Goal: Contribute content: Add original content to the website for others to see

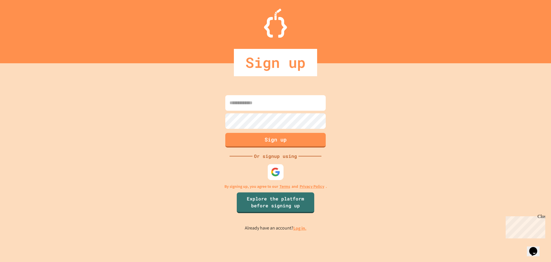
click at [279, 167] on div at bounding box center [276, 172] width 16 height 16
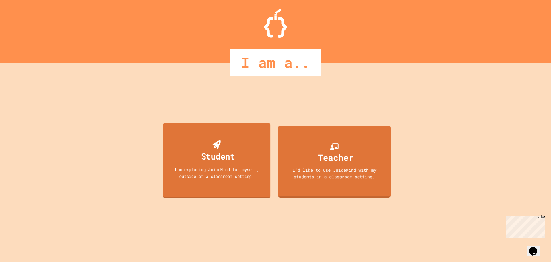
click at [204, 178] on div "I'm exploring JuiceMind for myself, outside of a classroom setting." at bounding box center [217, 172] width 97 height 13
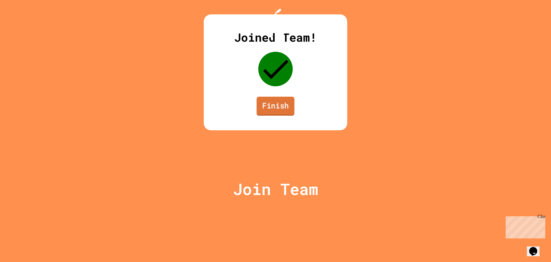
click at [292, 115] on link "Finish" at bounding box center [276, 106] width 38 height 19
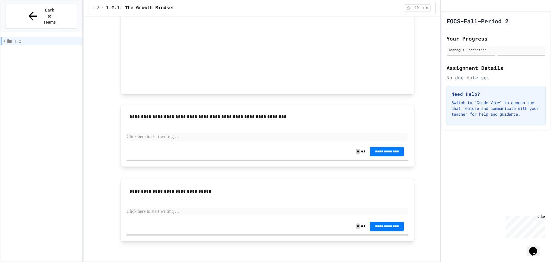
scroll to position [331, 0]
click at [175, 151] on div "**********" at bounding box center [268, 151] width 282 height 16
click at [169, 155] on div "**********" at bounding box center [268, 151] width 282 height 16
click at [159, 138] on p at bounding box center [268, 136] width 282 height 7
drag, startPoint x: 163, startPoint y: 134, endPoint x: 115, endPoint y: 136, distance: 47.1
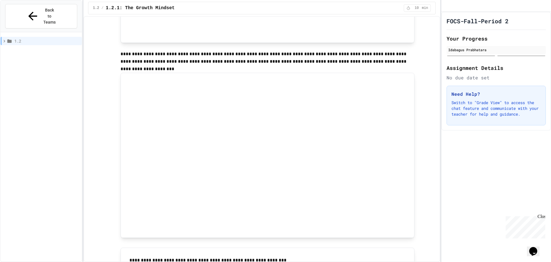
scroll to position [172, 0]
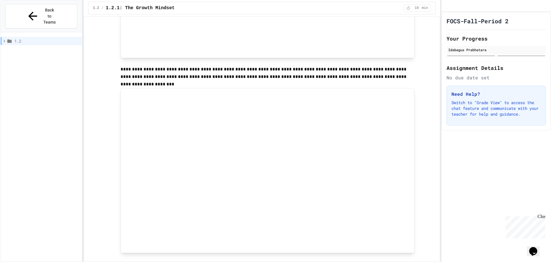
click at [424, 205] on div "**********" at bounding box center [267, 132] width 335 height 555
drag, startPoint x: 423, startPoint y: 207, endPoint x: 420, endPoint y: 219, distance: 12.3
click at [420, 219] on div "**********" at bounding box center [267, 132] width 335 height 555
drag, startPoint x: 418, startPoint y: 219, endPoint x: 418, endPoint y: 233, distance: 14.1
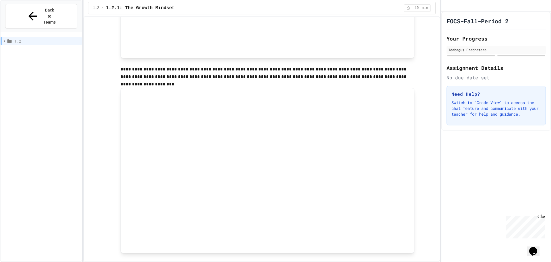
click at [418, 233] on div "**********" at bounding box center [267, 132] width 335 height 555
drag, startPoint x: 416, startPoint y: 234, endPoint x: 412, endPoint y: 236, distance: 4.5
drag, startPoint x: 412, startPoint y: 236, endPoint x: 431, endPoint y: 108, distance: 128.9
click at [431, 105] on div "**********" at bounding box center [267, 132] width 335 height 555
drag, startPoint x: 421, startPoint y: 166, endPoint x: 418, endPoint y: 173, distance: 7.6
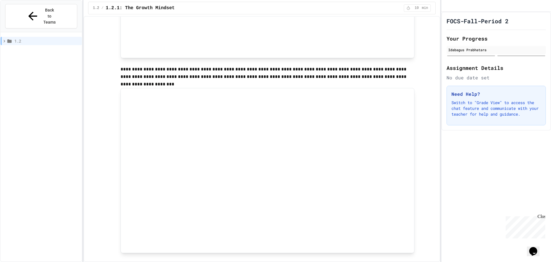
drag, startPoint x: 418, startPoint y: 173, endPoint x: 426, endPoint y: 231, distance: 58.3
click at [426, 231] on div "**********" at bounding box center [267, 132] width 335 height 555
drag, startPoint x: 417, startPoint y: 200, endPoint x: 414, endPoint y: 203, distance: 4.5
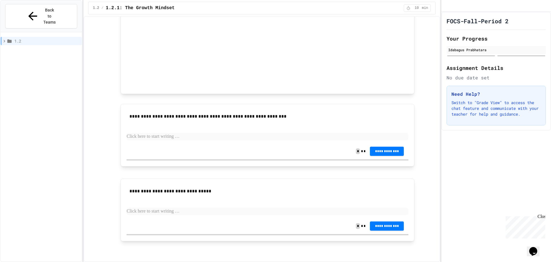
drag, startPoint x: 429, startPoint y: 168, endPoint x: 469, endPoint y: 176, distance: 41.2
click at [469, 176] on div "FOCS-Fall-Period 2 Your Progress [PERSON_NAME] Assignment Details No due date s…" at bounding box center [497, 137] width 110 height 250
drag, startPoint x: 430, startPoint y: 191, endPoint x: 422, endPoint y: 223, distance: 32.7
drag, startPoint x: 421, startPoint y: 209, endPoint x: 409, endPoint y: 222, distance: 18.1
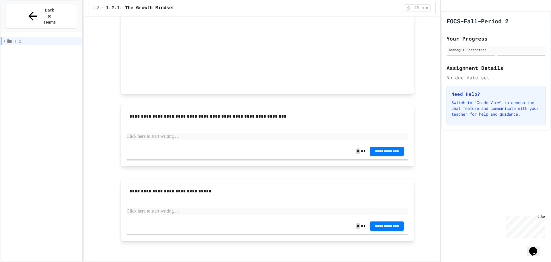
drag, startPoint x: 409, startPoint y: 222, endPoint x: 411, endPoint y: 239, distance: 16.8
click at [411, 239] on div "**********" at bounding box center [268, 209] width 294 height 63
drag, startPoint x: 452, startPoint y: 209, endPoint x: 429, endPoint y: 211, distance: 23.0
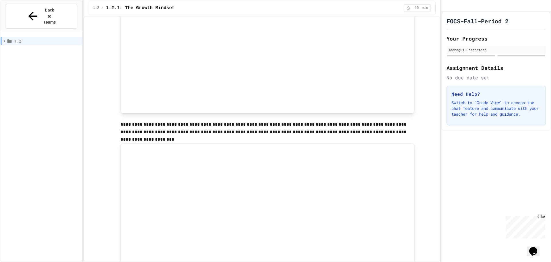
drag, startPoint x: 415, startPoint y: 202, endPoint x: 409, endPoint y: 211, distance: 10.8
drag, startPoint x: 409, startPoint y: 211, endPoint x: 432, endPoint y: 244, distance: 39.5
click at [432, 244] on div "**********" at bounding box center [262, 139] width 357 height 246
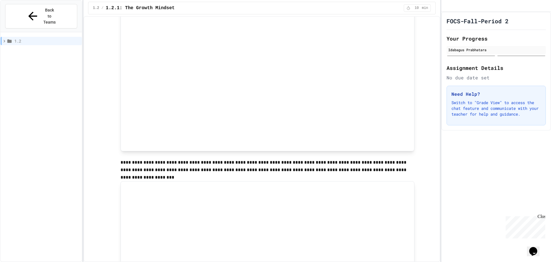
scroll to position [331, 0]
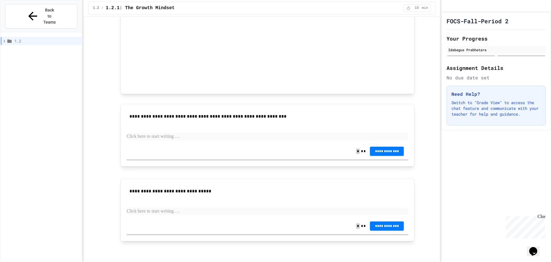
click at [495, 206] on div "FOCS-Fall-Period 2 Your Progress [PERSON_NAME] Assignment Details No due date s…" at bounding box center [497, 137] width 110 height 250
drag, startPoint x: 534, startPoint y: 240, endPoint x: 544, endPoint y: 243, distance: 10.1
click at [543, 241] on div "Opens Chat This icon Opens the chat window." at bounding box center [537, 241] width 14 height 0
click at [538, 247] on icon "Chat widget" at bounding box center [534, 251] width 8 height 9
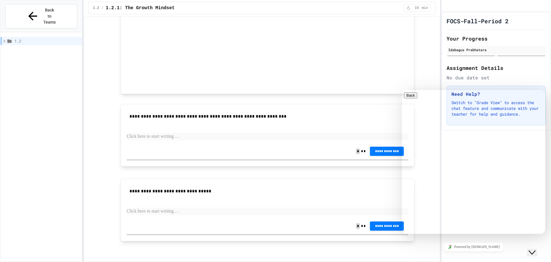
click at [536, 250] on icon "Chat widget" at bounding box center [532, 252] width 7 height 4
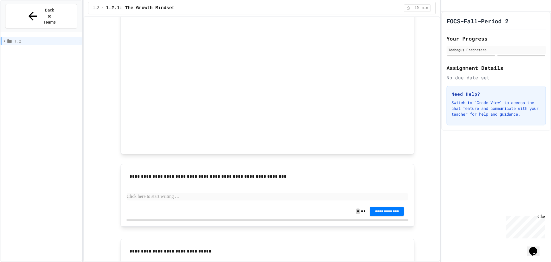
scroll to position [274, 0]
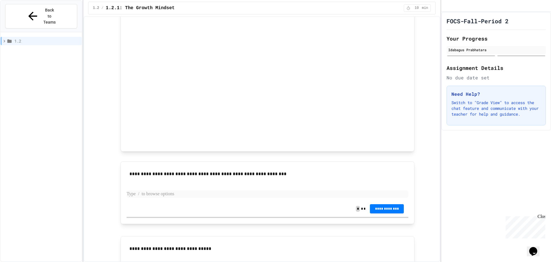
drag, startPoint x: 146, startPoint y: 197, endPoint x: 148, endPoint y: 196, distance: 2.9
click at [148, 196] on p at bounding box center [268, 193] width 282 height 7
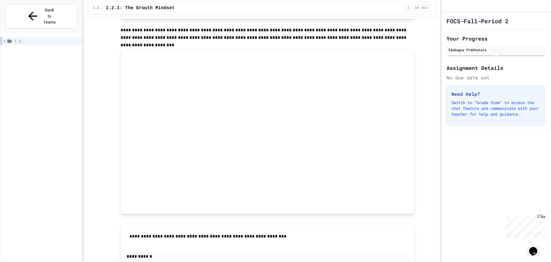
scroll to position [240, 0]
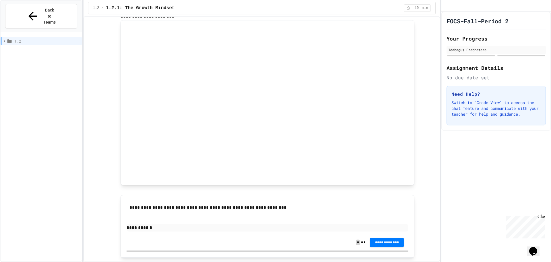
click at [158, 226] on p "**********" at bounding box center [268, 227] width 282 height 7
click at [165, 225] on p "**********" at bounding box center [268, 227] width 282 height 7
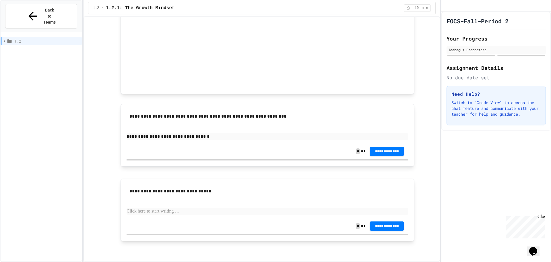
click at [198, 212] on p at bounding box center [268, 210] width 282 height 7
click at [213, 209] on p "**********" at bounding box center [268, 210] width 282 height 7
drag, startPoint x: 234, startPoint y: 209, endPoint x: 232, endPoint y: 211, distance: 3.1
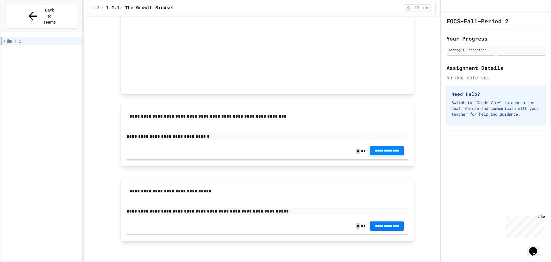
click at [380, 149] on span "**********" at bounding box center [387, 150] width 25 height 5
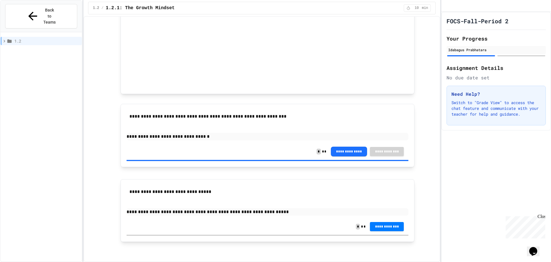
click at [182, 213] on p "**********" at bounding box center [268, 211] width 282 height 7
click at [374, 228] on button "**********" at bounding box center [387, 225] width 34 height 9
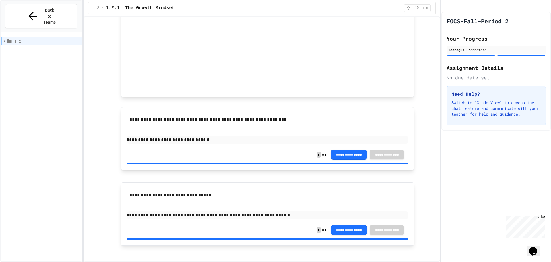
scroll to position [332, 0]
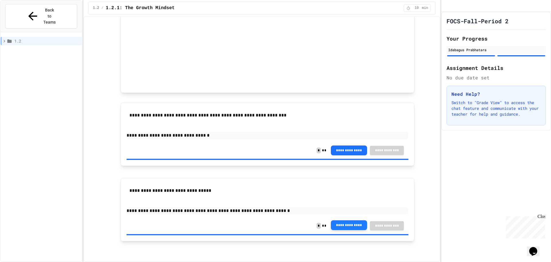
click at [354, 224] on button "**********" at bounding box center [349, 225] width 36 height 10
click at [18, 38] on span "1.2" at bounding box center [46, 41] width 65 height 6
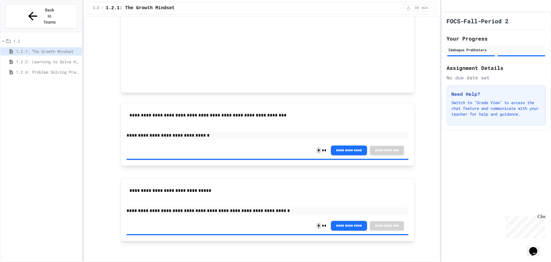
click at [21, 57] on div "1.2.2: Learning to Solve Hard Problems" at bounding box center [41, 61] width 81 height 8
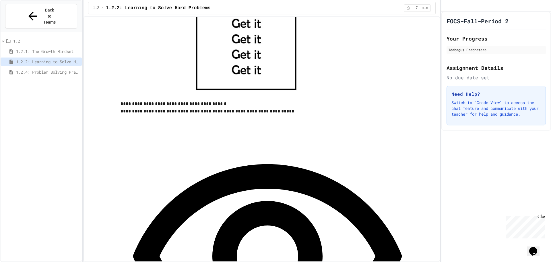
scroll to position [259, 0]
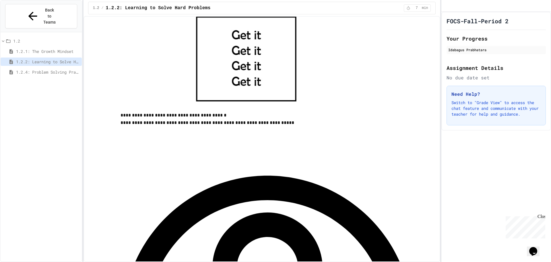
drag, startPoint x: 182, startPoint y: 136, endPoint x: 182, endPoint y: 143, distance: 7.5
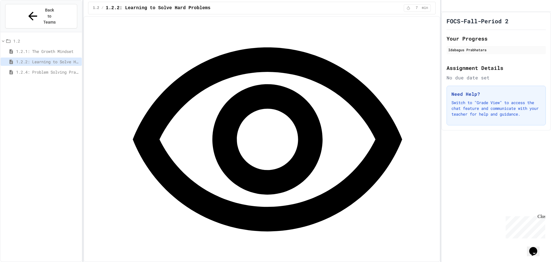
scroll to position [373, 0]
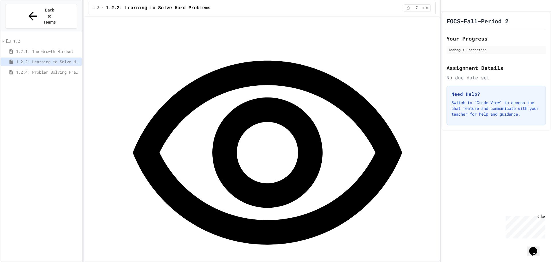
drag, startPoint x: 190, startPoint y: 184, endPoint x: 188, endPoint y: 178, distance: 6.3
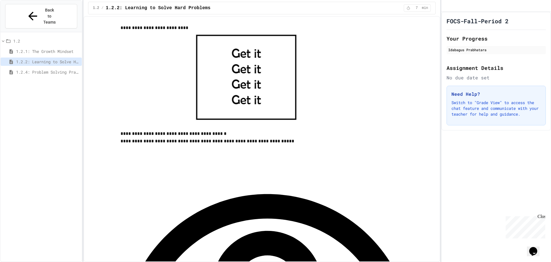
scroll to position [236, 0]
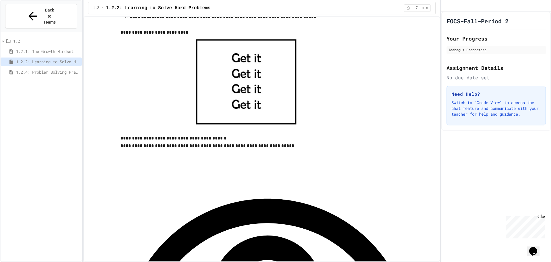
drag, startPoint x: 230, startPoint y: 167, endPoint x: 236, endPoint y: 162, distance: 8.6
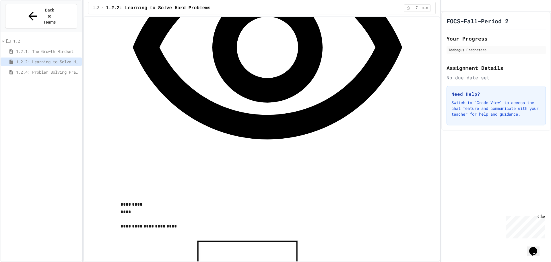
scroll to position [465, 0]
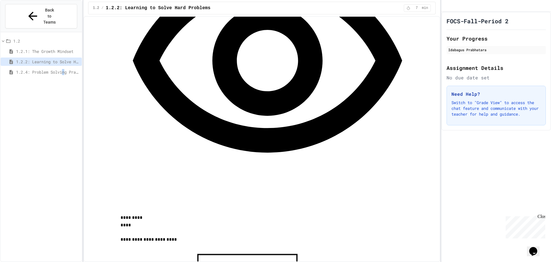
click at [67, 68] on div "1.2.4: Problem Solving Practice" at bounding box center [41, 72] width 81 height 8
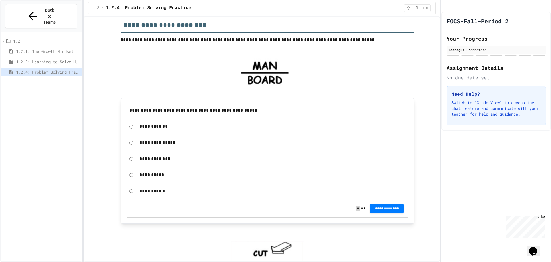
scroll to position [57, 0]
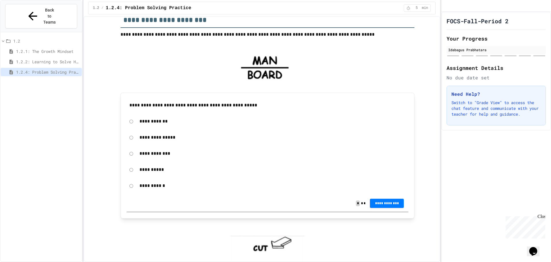
drag, startPoint x: 140, startPoint y: 121, endPoint x: 113, endPoint y: 118, distance: 27.4
click at [132, 121] on div "**********" at bounding box center [268, 121] width 282 height 13
click at [150, 122] on p "**********" at bounding box center [273, 120] width 266 height 7
click at [130, 124] on div "**********" at bounding box center [268, 121] width 282 height 13
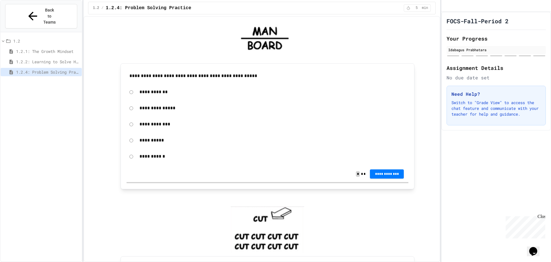
scroll to position [144, 0]
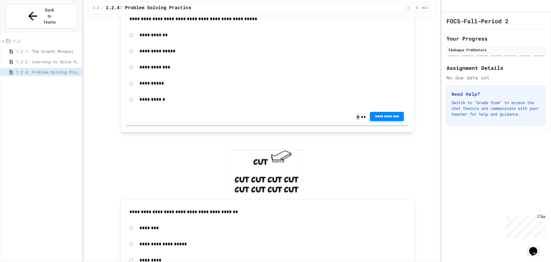
click at [377, 119] on button "**********" at bounding box center [387, 116] width 34 height 9
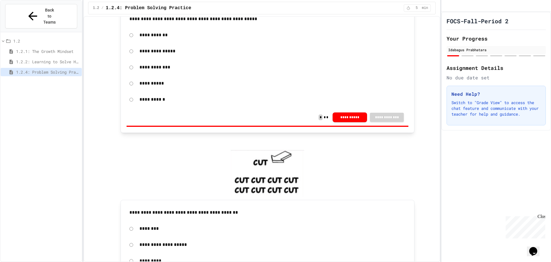
click at [342, 114] on button "**********" at bounding box center [350, 117] width 34 height 10
drag, startPoint x: 509, startPoint y: 93, endPoint x: 506, endPoint y: 95, distance: 3.9
click at [33, 57] on div "1.2.2: Learning to Solve Hard Problems" at bounding box center [41, 61] width 81 height 8
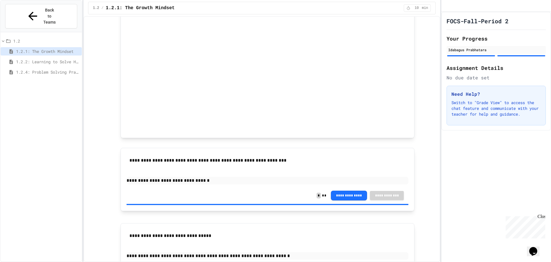
scroll to position [332, 0]
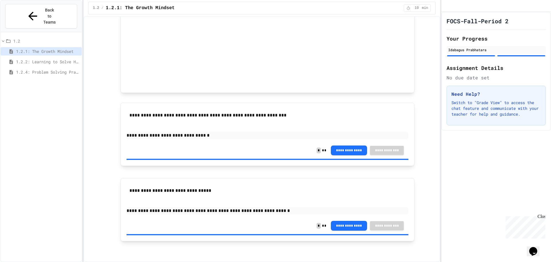
click at [32, 59] on span "1.2.2: Learning to Solve Hard Problems" at bounding box center [47, 62] width 63 height 6
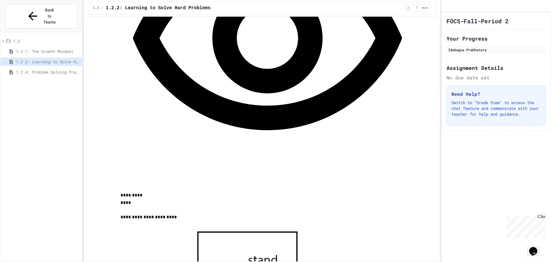
scroll to position [488, 0]
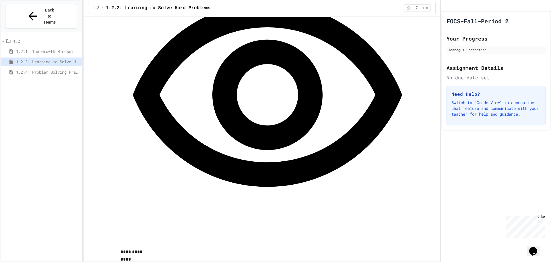
scroll to position [431, 0]
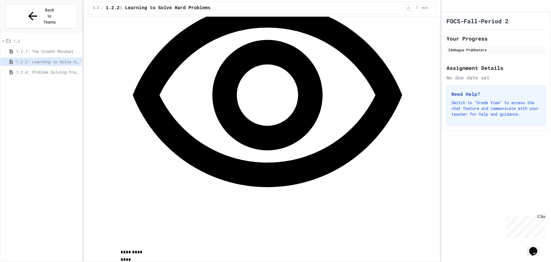
drag, startPoint x: 510, startPoint y: 110, endPoint x: 493, endPoint y: 121, distance: 20.2
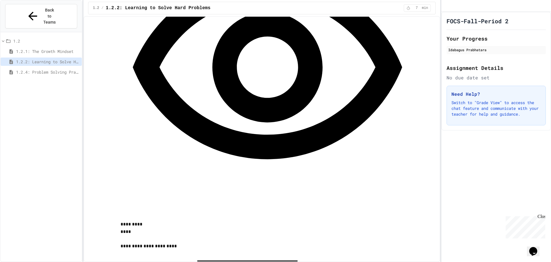
scroll to position [546, 0]
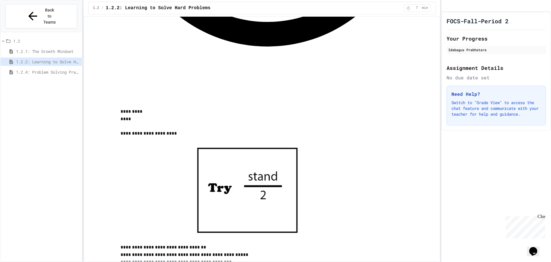
scroll to position [603, 0]
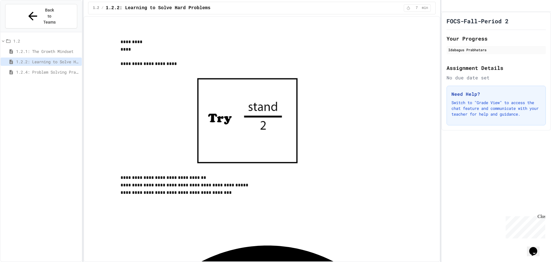
scroll to position [655, 0]
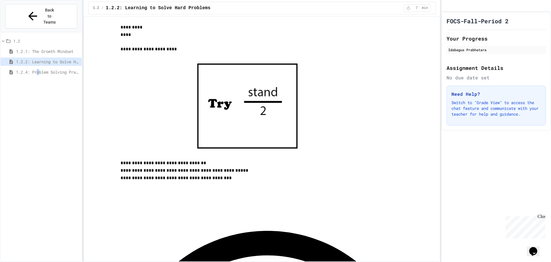
click at [41, 69] on span "1.2.4: Problem Solving Practice" at bounding box center [47, 72] width 63 height 6
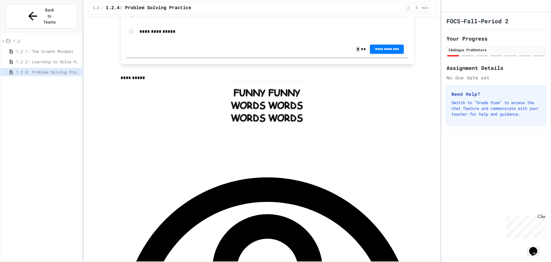
scroll to position [402, 0]
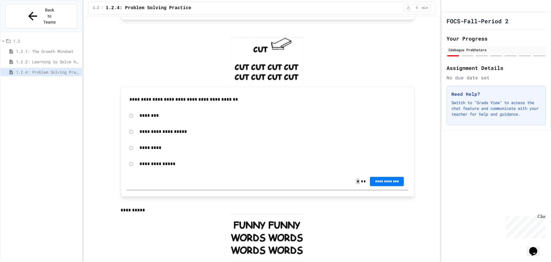
scroll to position [259, 0]
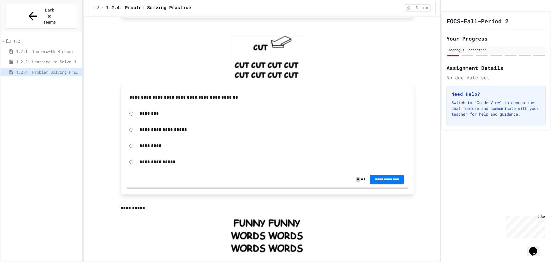
click at [154, 114] on p "********" at bounding box center [273, 113] width 266 height 7
click at [151, 115] on p "********" at bounding box center [273, 113] width 266 height 7
click at [132, 115] on div "********" at bounding box center [268, 113] width 282 height 13
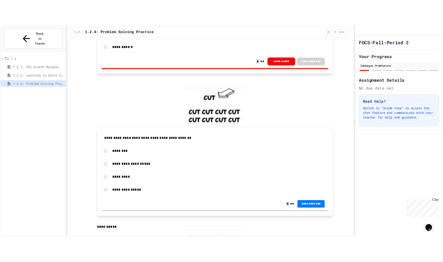
scroll to position [230, 0]
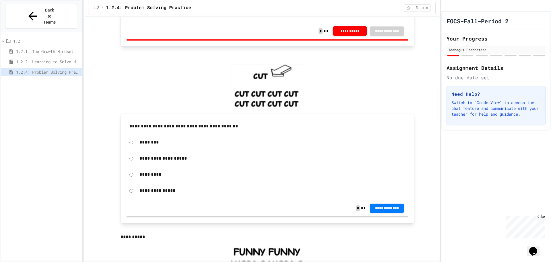
drag, startPoint x: 126, startPoint y: 65, endPoint x: 294, endPoint y: 129, distance: 179.3
drag, startPoint x: 269, startPoint y: 80, endPoint x: 285, endPoint y: 79, distance: 15.6
click at [285, 78] on img at bounding box center [268, 87] width 74 height 47
drag, startPoint x: 267, startPoint y: 91, endPoint x: 264, endPoint y: 92, distance: 2.9
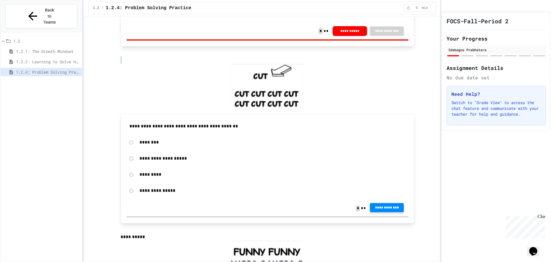
click at [386, 206] on span "**********" at bounding box center [387, 207] width 25 height 5
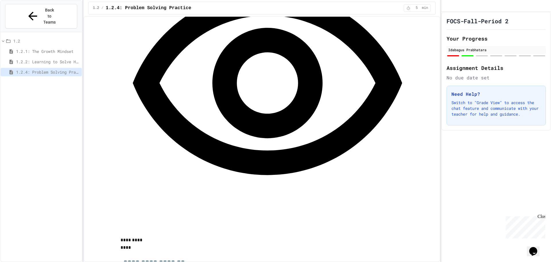
scroll to position [603, 0]
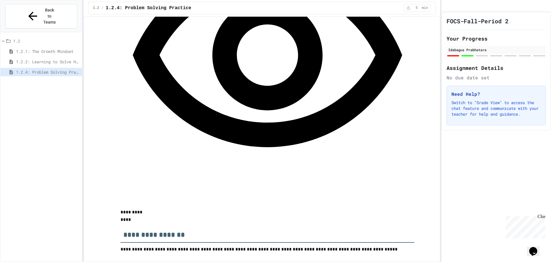
drag, startPoint x: 186, startPoint y: 145, endPoint x: 180, endPoint y: 142, distance: 6.0
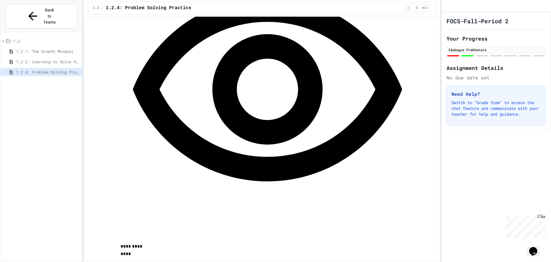
scroll to position [574, 0]
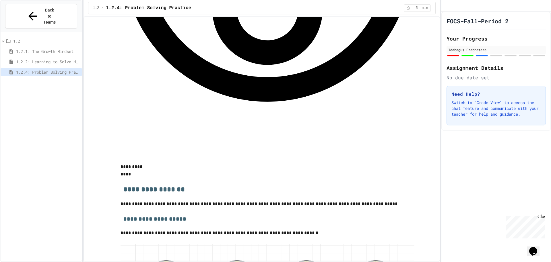
scroll to position [746, 0]
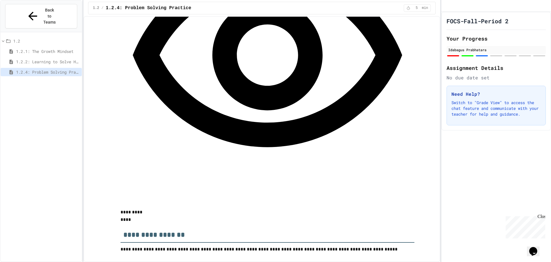
scroll to position [603, 0]
drag, startPoint x: 62, startPoint y: 223, endPoint x: 143, endPoint y: 207, distance: 82.8
drag, startPoint x: 206, startPoint y: 163, endPoint x: 187, endPoint y: 177, distance: 23.4
drag, startPoint x: 138, startPoint y: 187, endPoint x: 221, endPoint y: 237, distance: 96.9
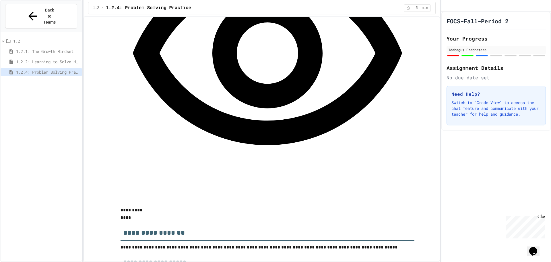
drag, startPoint x: 160, startPoint y: 70, endPoint x: 209, endPoint y: 68, distance: 49.1
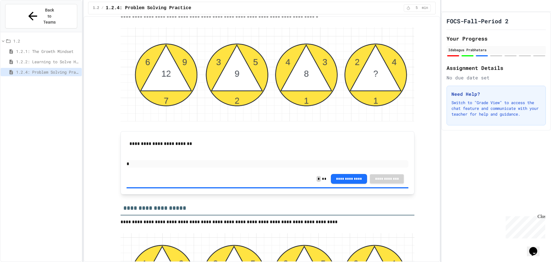
scroll to position [866, 0]
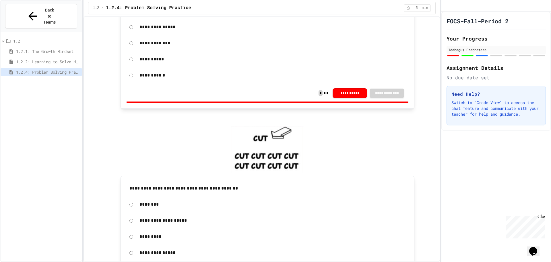
scroll to position [90, 0]
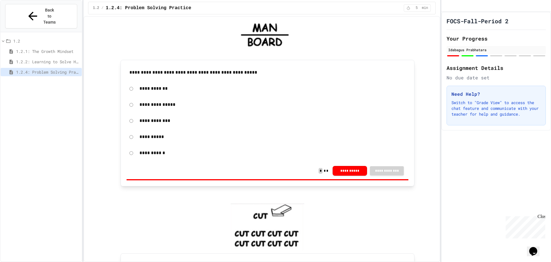
drag, startPoint x: 488, startPoint y: 47, endPoint x: 551, endPoint y: 125, distance: 99.9
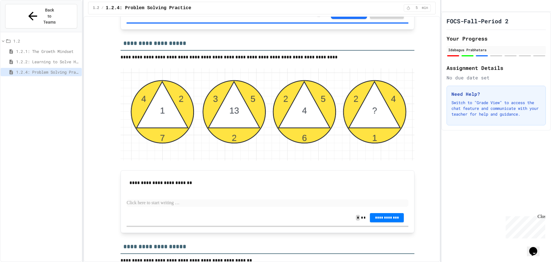
scroll to position [1006, 0]
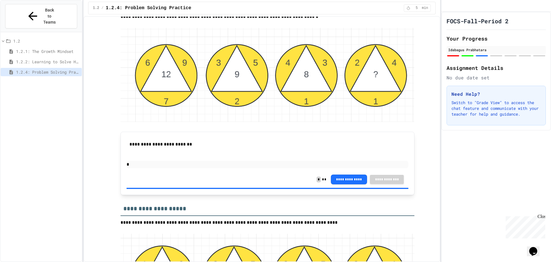
scroll to position [862, 0]
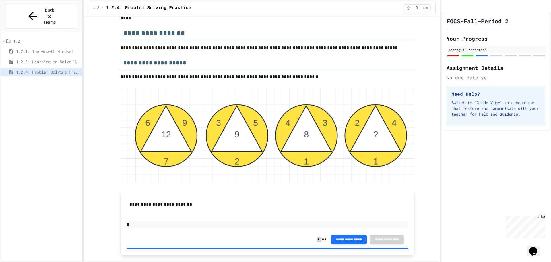
scroll to position [776, 0]
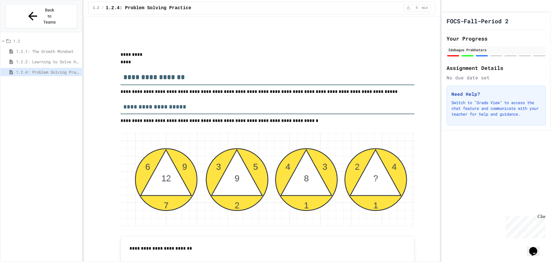
drag, startPoint x: 194, startPoint y: 140, endPoint x: 192, endPoint y: 275, distance: 135.6
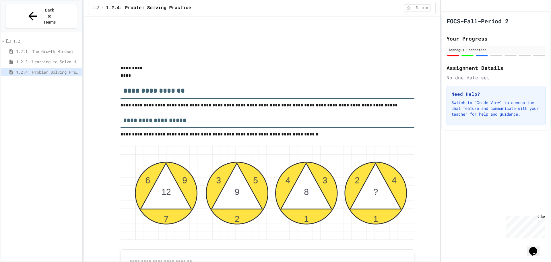
drag, startPoint x: 192, startPoint y: 275, endPoint x: 127, endPoint y: 149, distance: 141.4
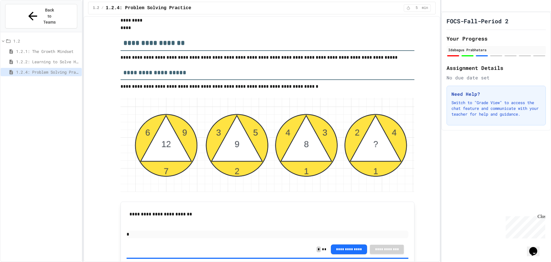
scroll to position [805, 0]
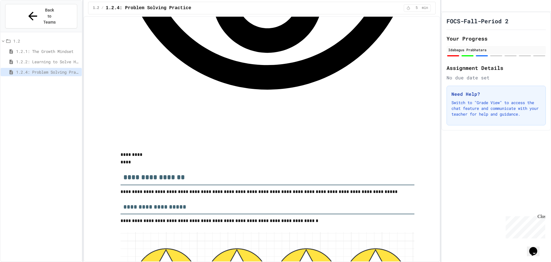
scroll to position [661, 0]
click at [418, 10] on span "5" at bounding box center [416, 8] width 9 height 5
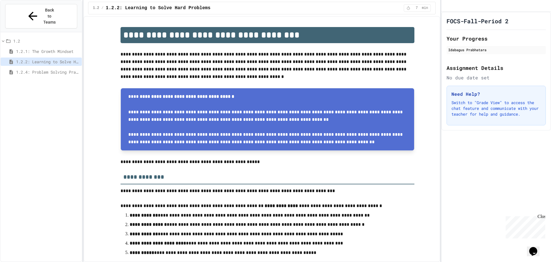
drag, startPoint x: 551, startPoint y: 72, endPoint x: 419, endPoint y: 148, distance: 153.0
drag, startPoint x: 34, startPoint y: 63, endPoint x: 29, endPoint y: 66, distance: 6.2
click at [32, 68] on div "1.2.4: Problem Solving Practice" at bounding box center [41, 73] width 81 height 10
click at [23, 69] on span "1.2.4: Problem Solving Practice" at bounding box center [47, 72] width 63 height 6
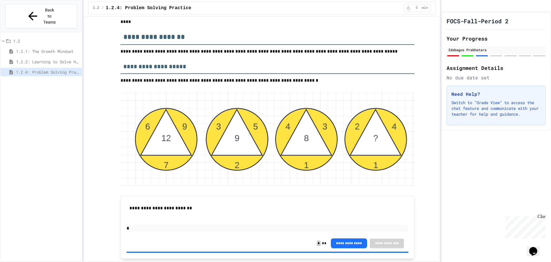
scroll to position [804, 0]
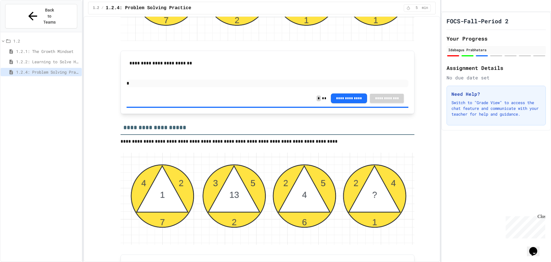
scroll to position [977, 0]
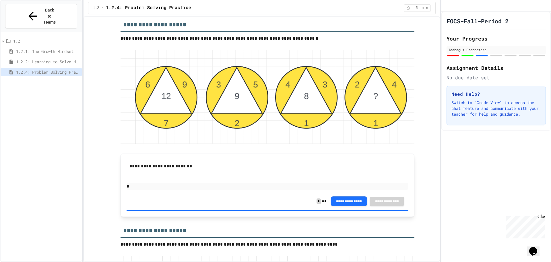
scroll to position [862, 0]
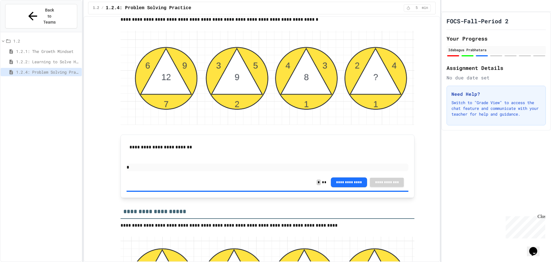
drag, startPoint x: 191, startPoint y: 83, endPoint x: 190, endPoint y: 88, distance: 4.5
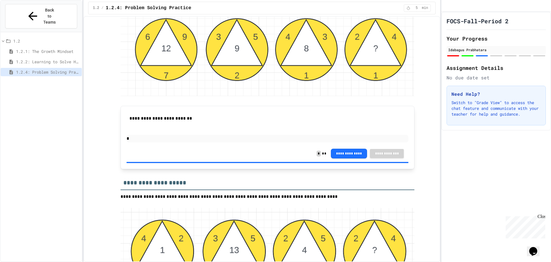
scroll to position [833, 0]
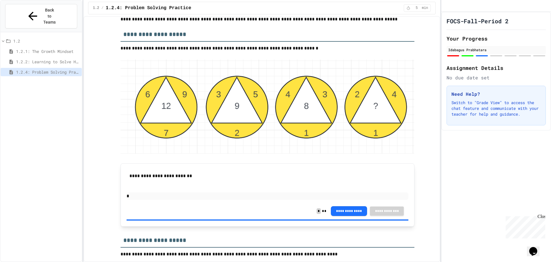
drag, startPoint x: 542, startPoint y: 215, endPoint x: 485, endPoint y: 217, distance: 57.8
click html "Chat with us now! Close"
click at [483, 215] on div "FOCS-Fall-Period 2 Your Progress [PERSON_NAME] Assignment Details No due date s…" at bounding box center [497, 137] width 110 height 250
click at [530, 246] on button "Opens Chat This icon Opens the chat window." at bounding box center [533, 251] width 13 height 10
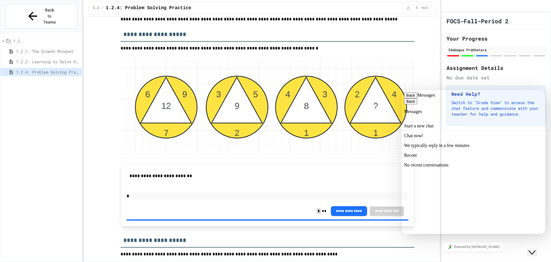
click at [434, 133] on p "Chat now!" at bounding box center [473, 135] width 139 height 5
click at [411, 98] on button "Back" at bounding box center [410, 95] width 13 height 6
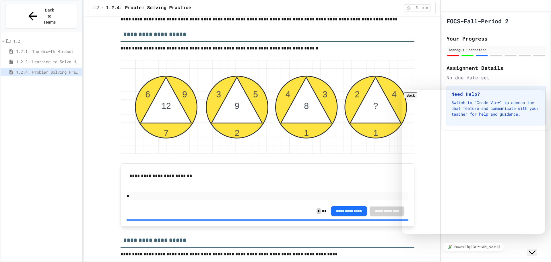
click at [536, 249] on icon "Close Chat This icon closes the chat window." at bounding box center [532, 252] width 7 height 7
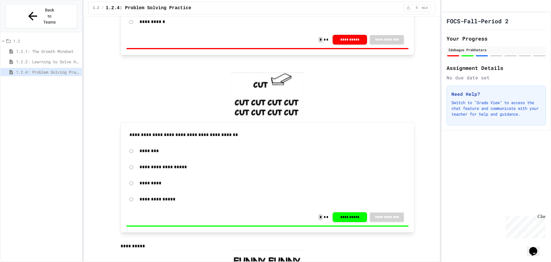
scroll to position [0, 0]
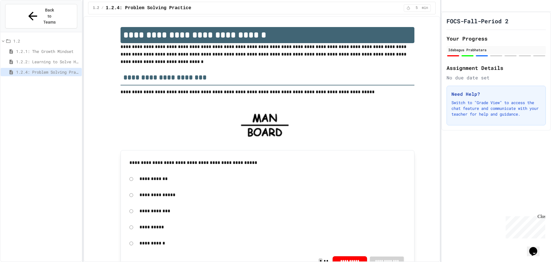
drag, startPoint x: 437, startPoint y: 26, endPoint x: 493, endPoint y: 197, distance: 179.2
click at [493, 198] on div "FOCS-Fall-Period 2 Your Progress [PERSON_NAME] Assignment Details No due date s…" at bounding box center [497, 137] width 110 height 250
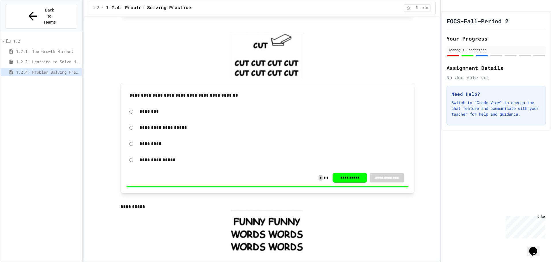
scroll to position [252, 0]
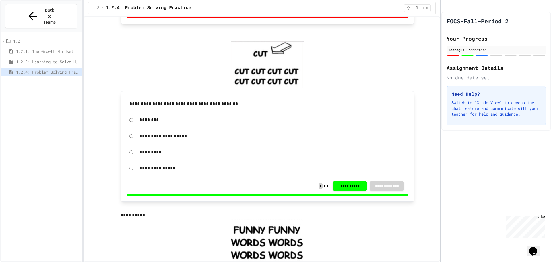
drag, startPoint x: 435, startPoint y: 195, endPoint x: 441, endPoint y: 175, distance: 20.7
click at [440, 180] on div "**********" at bounding box center [262, 139] width 357 height 246
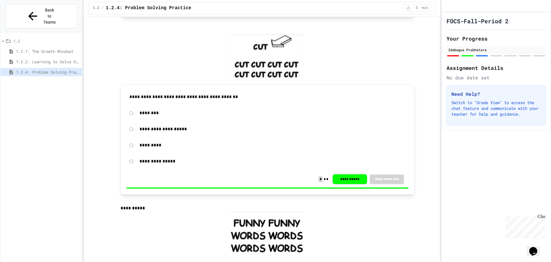
scroll to position [259, 0]
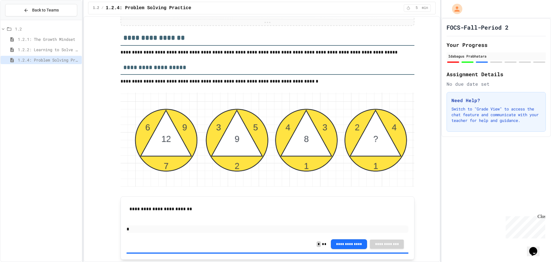
scroll to position [603, 0]
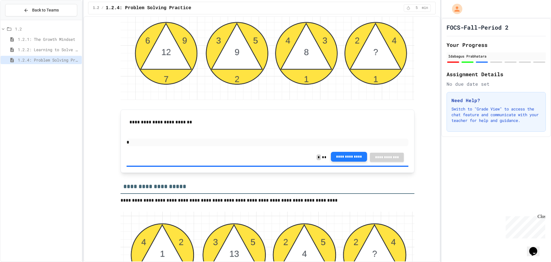
click at [358, 154] on button "**********" at bounding box center [349, 157] width 36 height 10
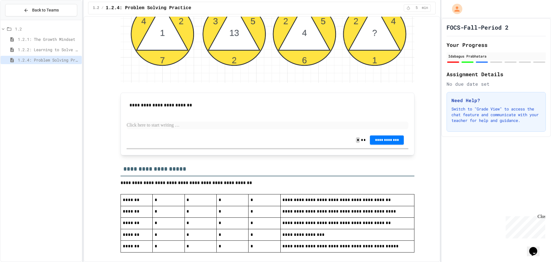
scroll to position [833, 0]
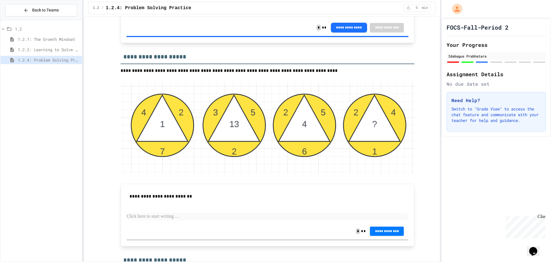
scroll to position [765, 0]
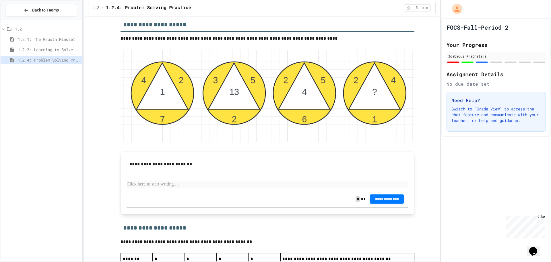
click at [180, 182] on p at bounding box center [268, 183] width 282 height 7
click at [375, 187] on p at bounding box center [268, 183] width 282 height 7
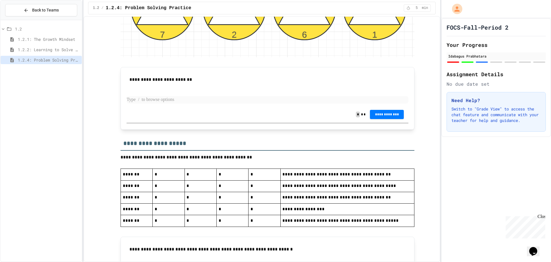
scroll to position [794, 0]
